Goal: Check status: Check status

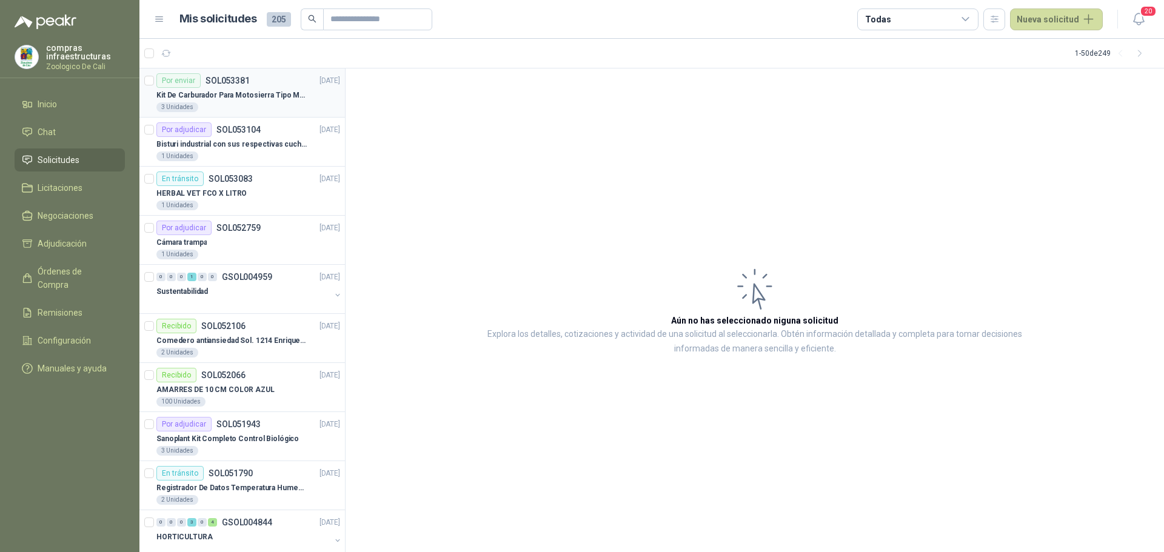
click at [216, 104] on div "3 Unidades" at bounding box center [248, 107] width 184 height 10
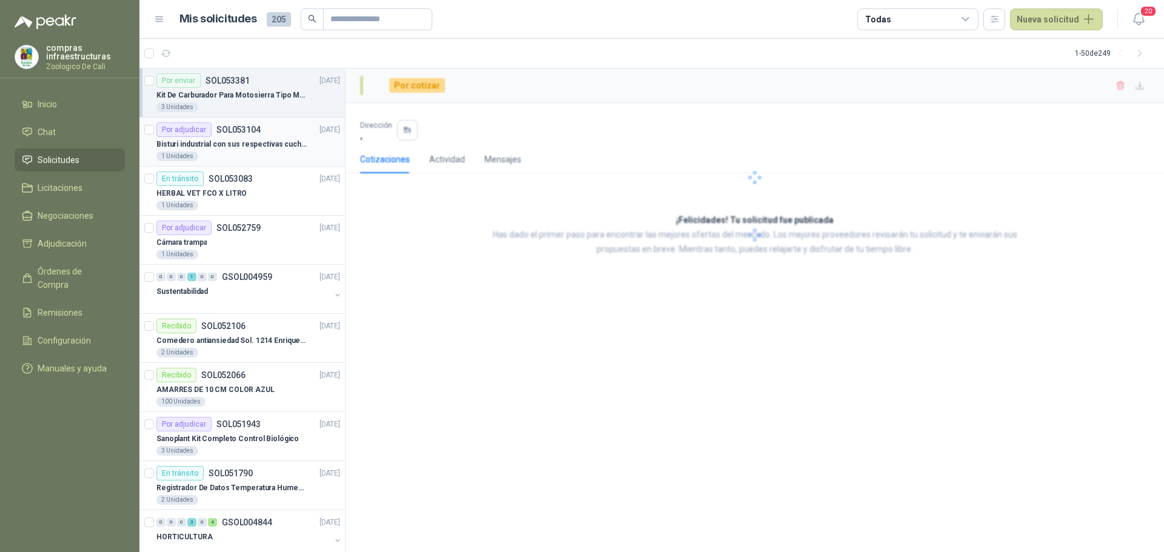
click at [243, 156] on div "1 Unidades" at bounding box center [248, 157] width 184 height 10
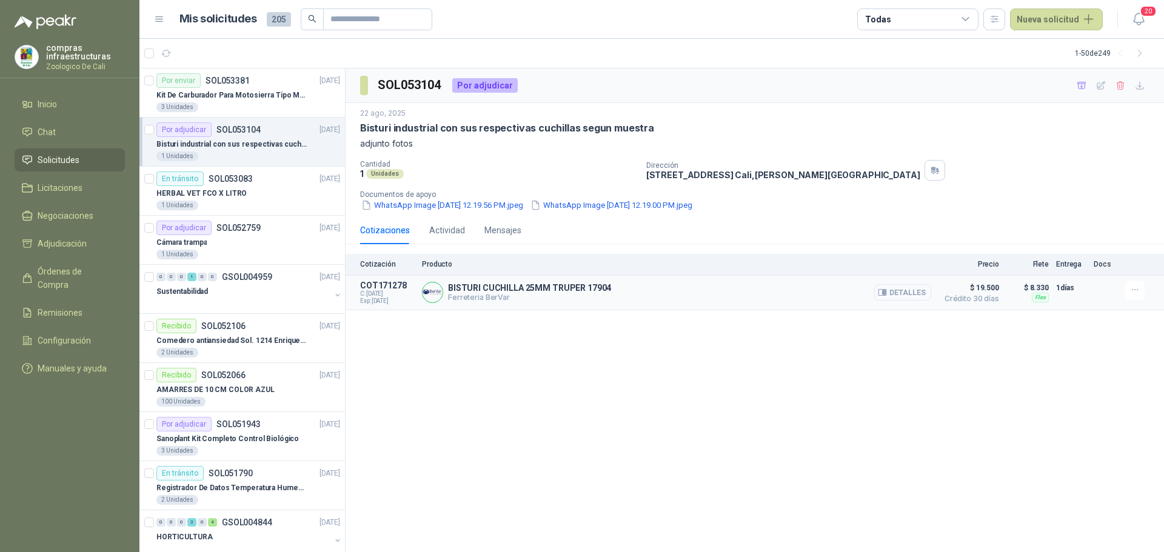
click at [902, 290] on button "Detalles" at bounding box center [902, 292] width 57 height 16
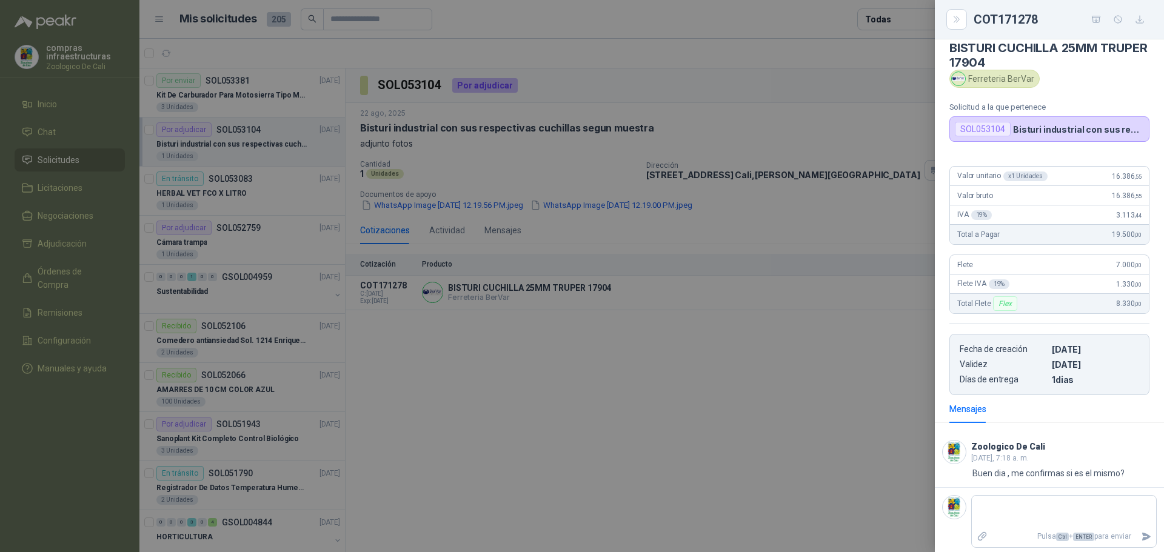
scroll to position [16, 0]
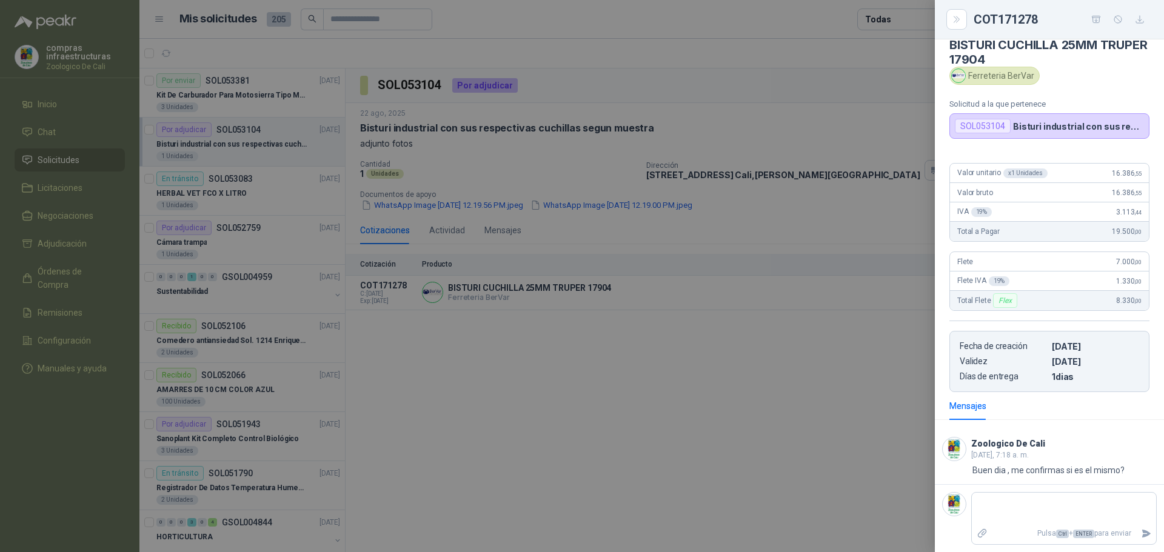
click at [761, 493] on div at bounding box center [582, 276] width 1164 height 552
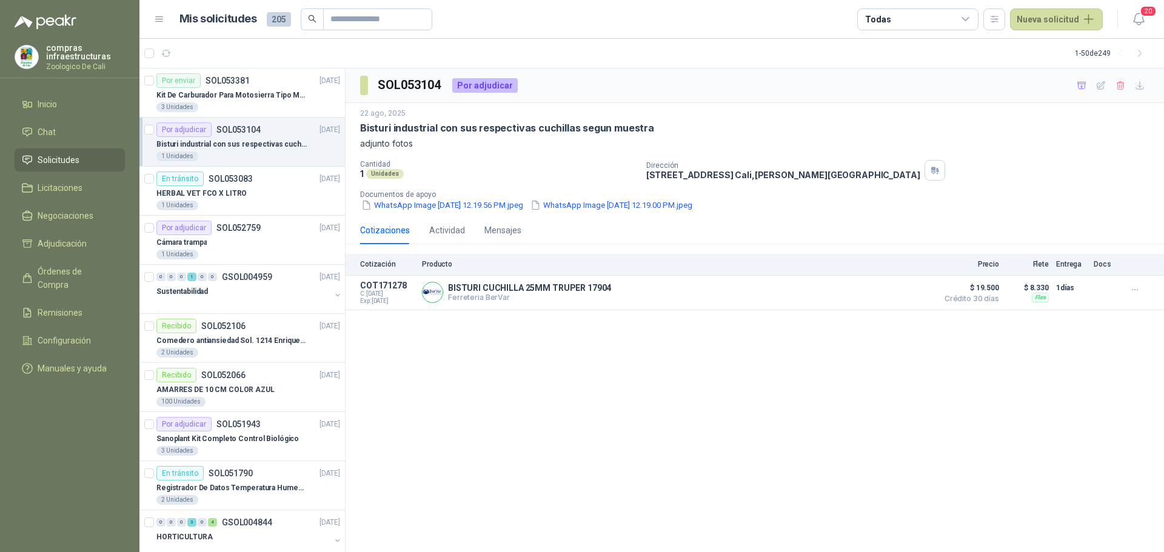
click at [84, 159] on li "Solicitudes" at bounding box center [70, 159] width 96 height 13
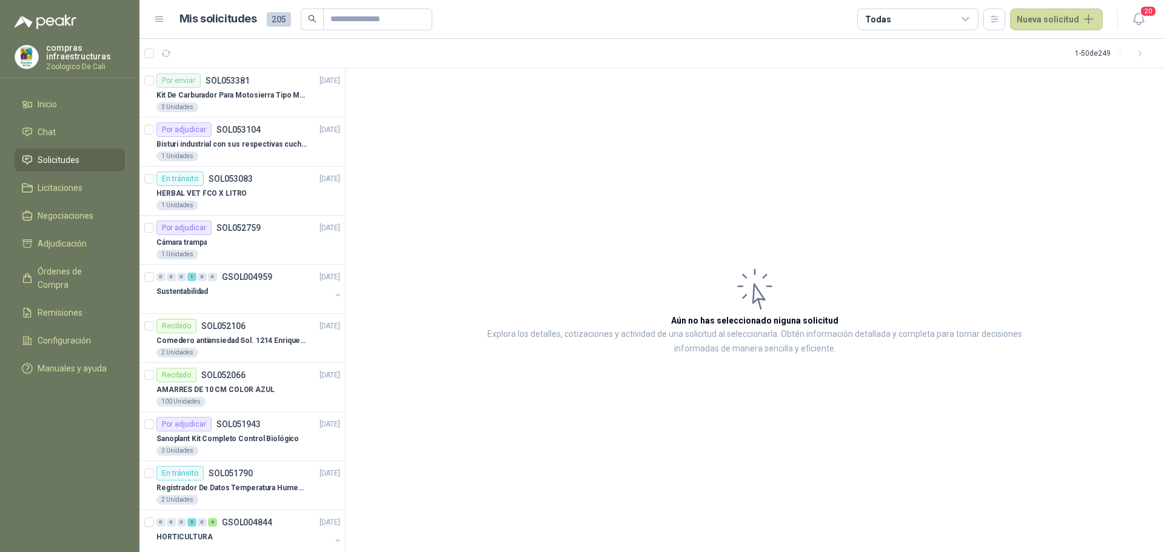
click at [47, 160] on span "Solicitudes" at bounding box center [59, 159] width 42 height 13
click at [62, 124] on link "Chat" at bounding box center [70, 132] width 110 height 23
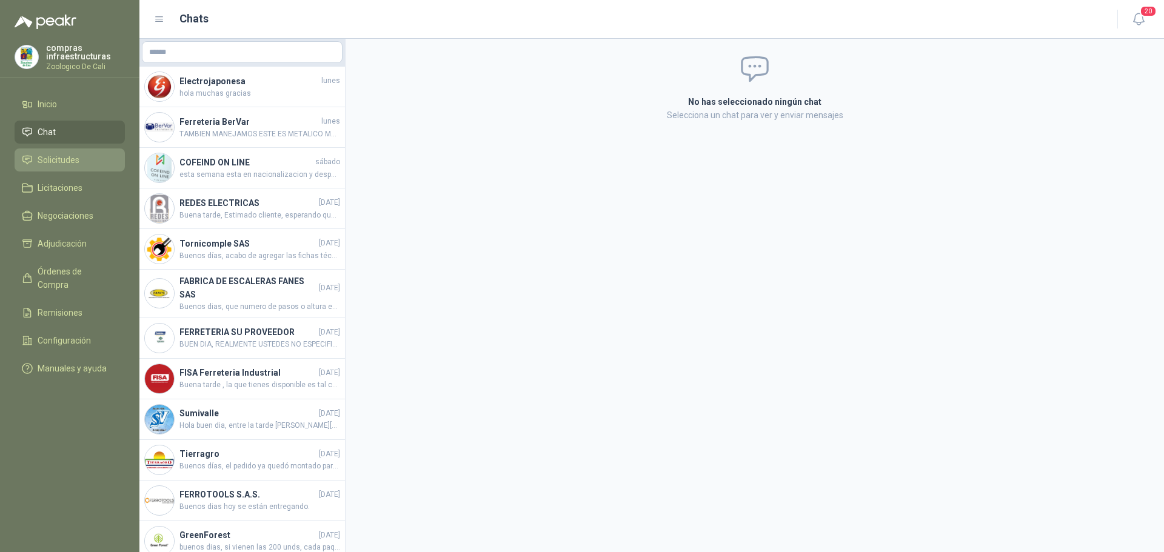
click at [87, 166] on li "Solicitudes" at bounding box center [70, 159] width 96 height 13
